Goal: Check status: Check status

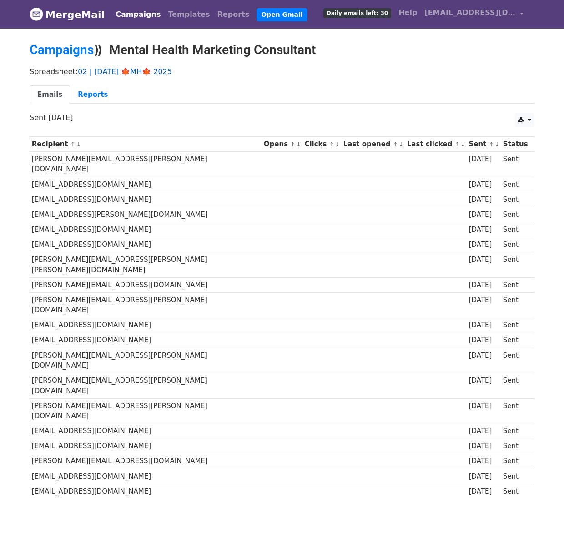
click at [158, 68] on link "02 | SEP 20 🍁MH🍁 2025" at bounding box center [125, 71] width 94 height 9
